Goal: Information Seeking & Learning: Learn about a topic

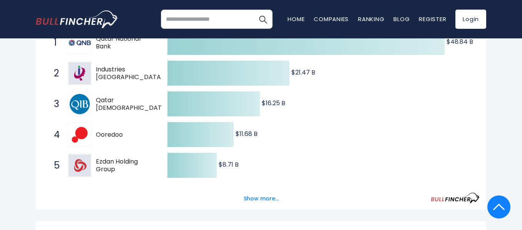
scroll to position [162, 0]
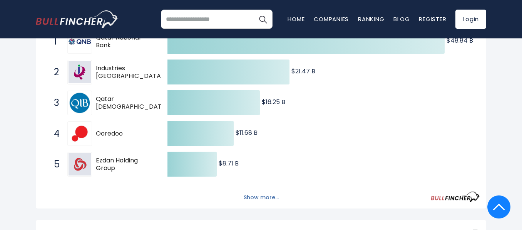
click at [244, 198] on button "Show more..." at bounding box center [261, 198] width 44 height 13
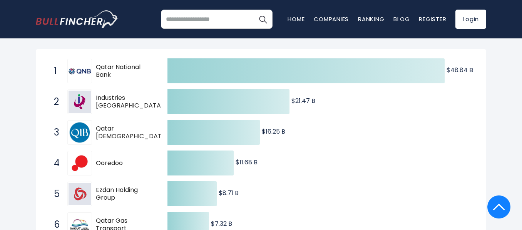
scroll to position [116, 0]
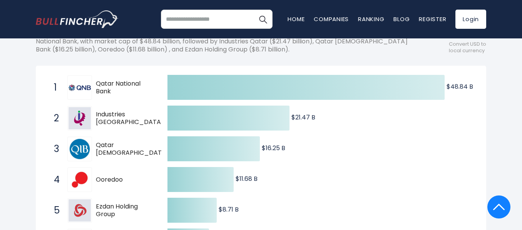
click at [137, 149] on span "Qatar [DEMOGRAPHIC_DATA] Bank" at bounding box center [132, 150] width 73 height 16
click at [137, 148] on span "Qatar [DEMOGRAPHIC_DATA] Bank" at bounding box center [132, 150] width 73 height 16
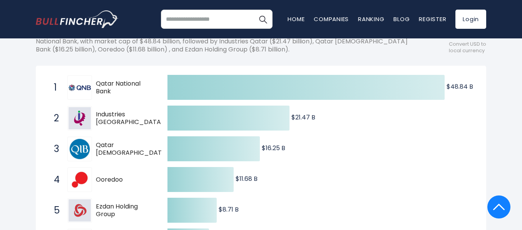
click at [137, 148] on span "Qatar [DEMOGRAPHIC_DATA] Bank" at bounding box center [132, 150] width 73 height 16
drag, startPoint x: 137, startPoint y: 148, endPoint x: 147, endPoint y: 147, distance: 10.8
click at [147, 147] on span "Qatar [DEMOGRAPHIC_DATA] Bank" at bounding box center [132, 150] width 73 height 16
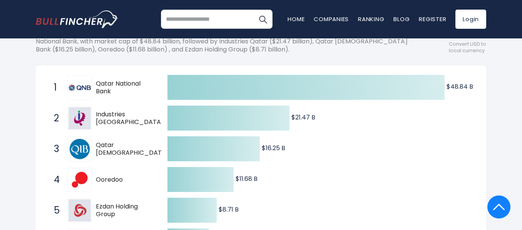
click at [147, 147] on span "Qatar [DEMOGRAPHIC_DATA] Bank" at bounding box center [132, 150] width 73 height 16
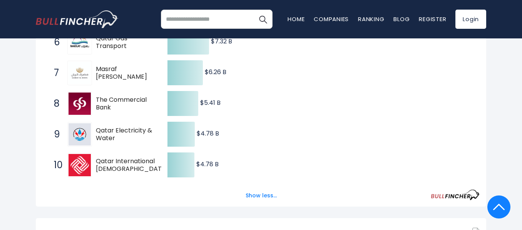
scroll to position [316, 0]
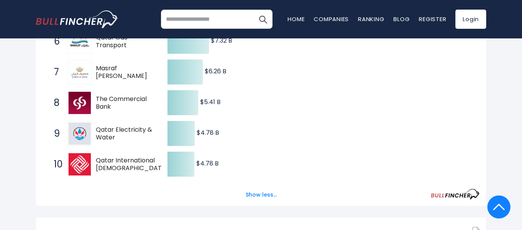
click at [115, 167] on span "Qatar International [DEMOGRAPHIC_DATA] Bank" at bounding box center [132, 165] width 73 height 16
click at [82, 161] on img at bounding box center [79, 164] width 22 height 22
click at [205, 18] on input "search" at bounding box center [217, 19] width 112 height 19
type input "******"
click at [253, 10] on button "Search" at bounding box center [262, 19] width 19 height 19
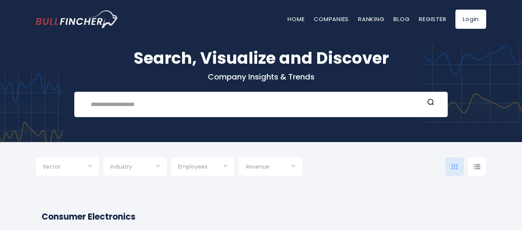
type input "***"
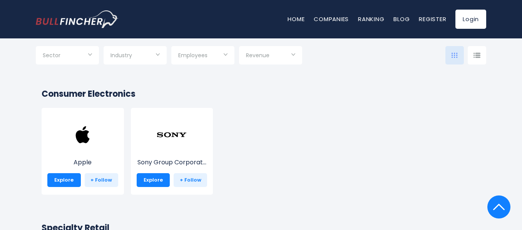
scroll to position [123, 0]
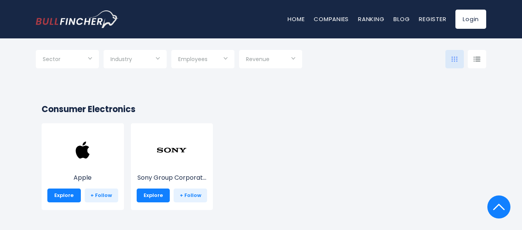
click at [93, 62] on div "Sector" at bounding box center [67, 59] width 63 height 18
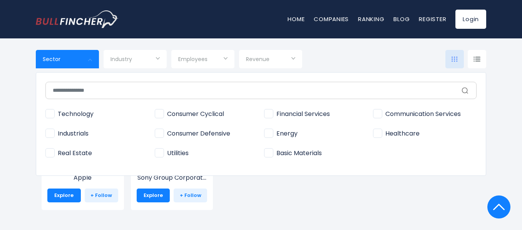
click at [52, 114] on span "Technology" at bounding box center [69, 114] width 48 height 8
type input "**********"
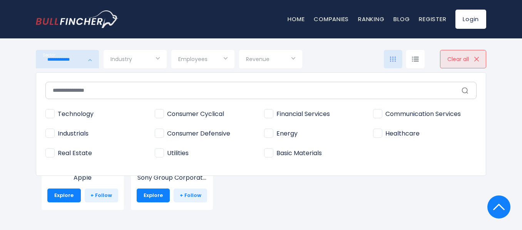
click at [149, 61] on div at bounding box center [261, 115] width 522 height 230
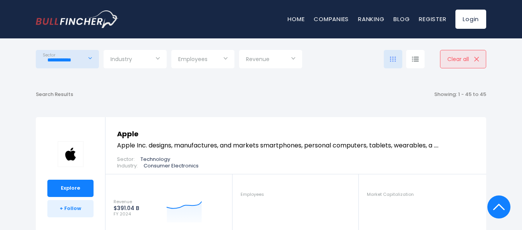
click at [154, 61] on input "Selection" at bounding box center [134, 60] width 49 height 14
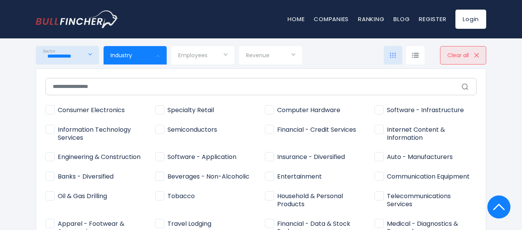
scroll to position [169, 0]
click at [193, 55] on span "Employees" at bounding box center [192, 55] width 29 height 7
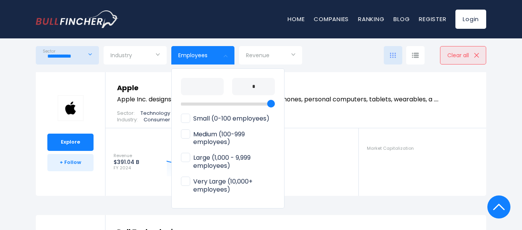
click at [259, 52] on span "Revenue" at bounding box center [257, 55] width 23 height 7
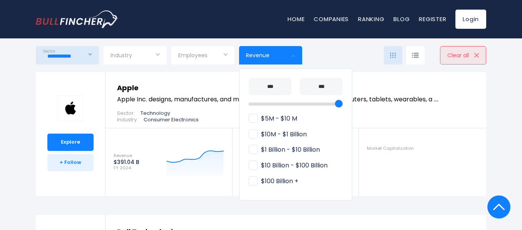
click at [255, 133] on span "$10M - $1 Billion" at bounding box center [277, 135] width 58 height 8
type input "**********"
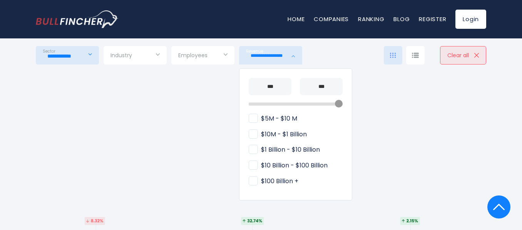
click at [250, 117] on span "$5M - $10 M" at bounding box center [272, 119] width 48 height 8
type input "**********"
click at [257, 122] on span "$5M - $10 M" at bounding box center [272, 119] width 48 height 8
click at [254, 118] on span "$5M - $10 M" at bounding box center [272, 119] width 48 height 8
type input "**********"
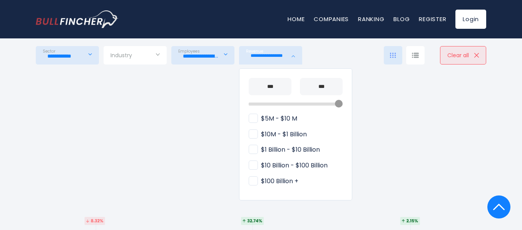
click at [211, 58] on div at bounding box center [261, 115] width 522 height 230
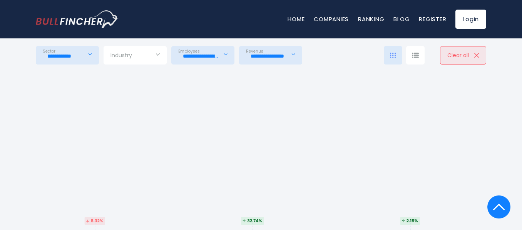
click at [216, 55] on input "**********" at bounding box center [202, 56] width 49 height 14
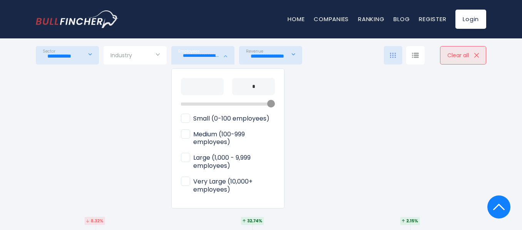
click at [131, 54] on div at bounding box center [261, 115] width 522 height 230
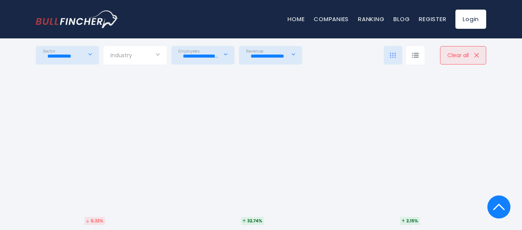
click at [132, 56] on span "Industry" at bounding box center [121, 55] width 22 height 7
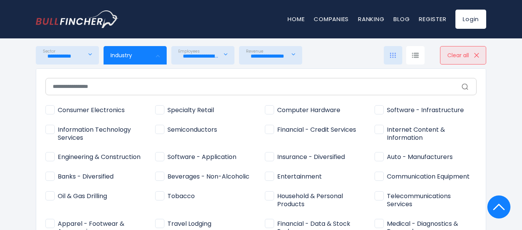
click at [268, 112] on span "Computer Hardware" at bounding box center [302, 111] width 75 height 8
type input "**********"
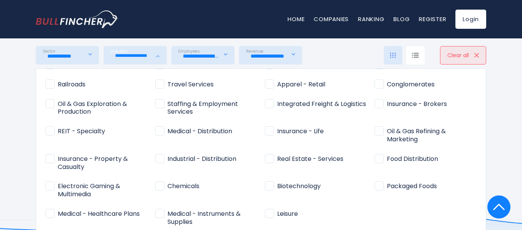
scroll to position [200, 0]
click at [338, 60] on div at bounding box center [261, 115] width 522 height 230
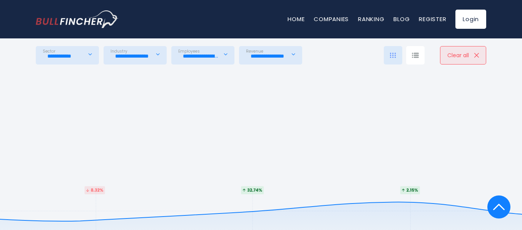
click at [140, 74] on div "Consumer Electronics Apple Explore + Follow Sony Group Corporat... Explore Expl…" at bounding box center [261, 94] width 450 height 46
click at [414, 51] on div at bounding box center [415, 55] width 18 height 18
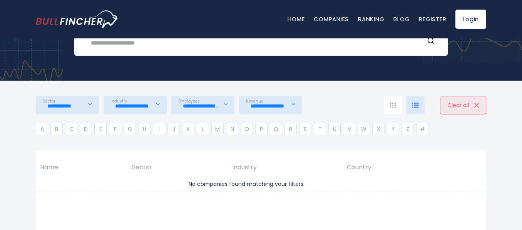
scroll to position [278, 0]
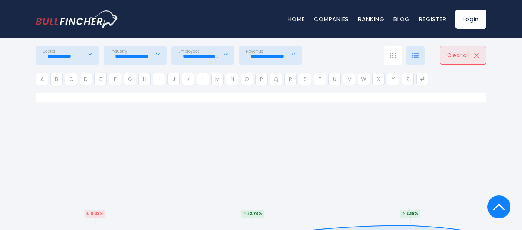
click at [396, 57] on div at bounding box center [392, 55] width 18 height 18
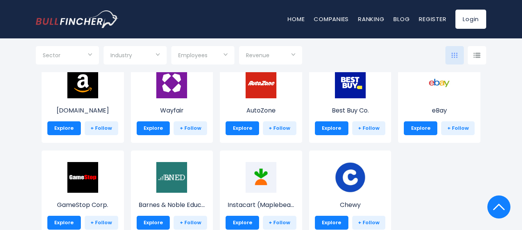
scroll to position [278, 0]
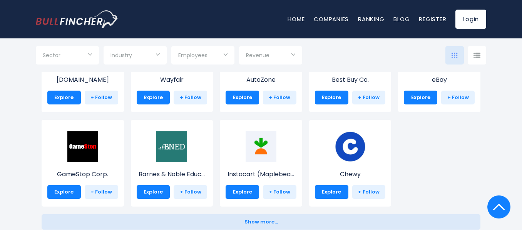
scroll to position [325, 0]
